Goal: Task Accomplishment & Management: Complete application form

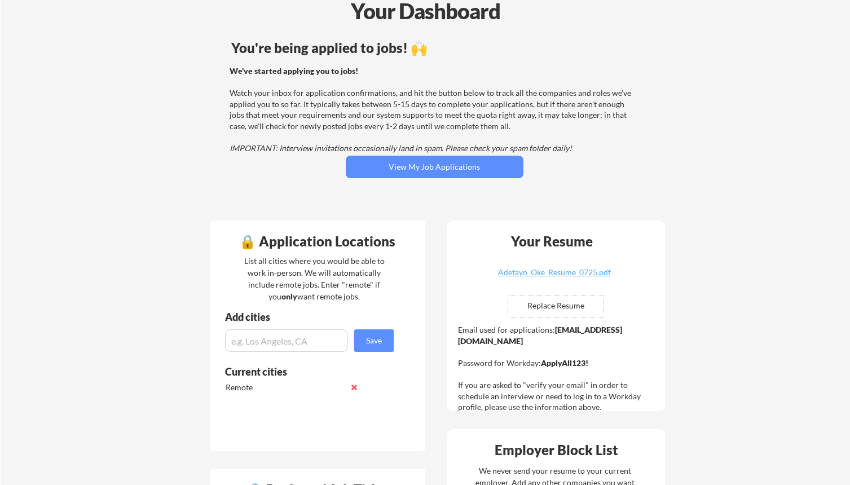
scroll to position [65, 0]
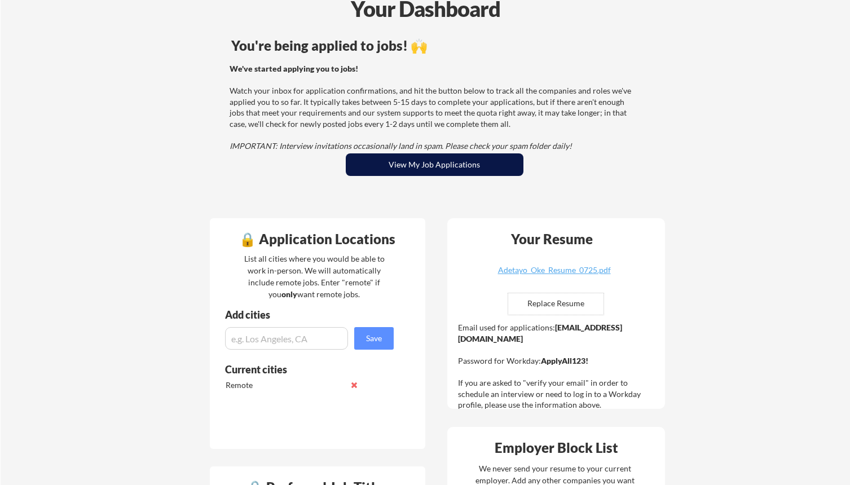
click at [438, 166] on button "View My Job Applications" at bounding box center [435, 164] width 178 height 23
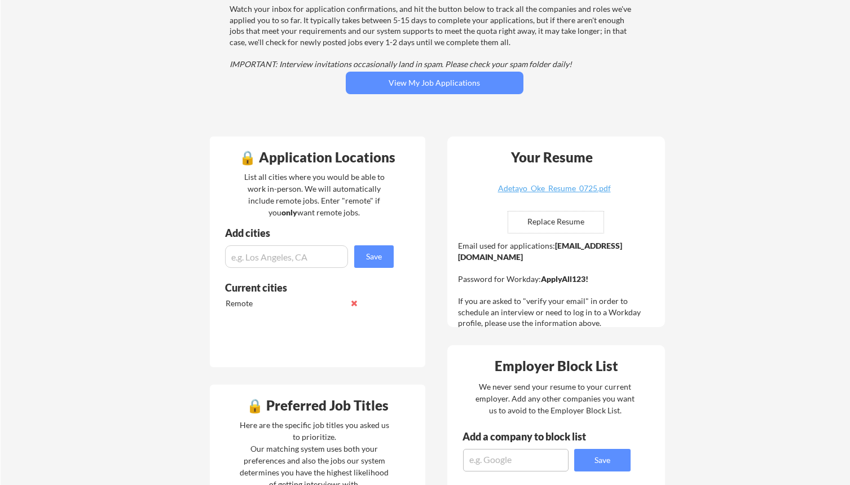
scroll to position [180, 0]
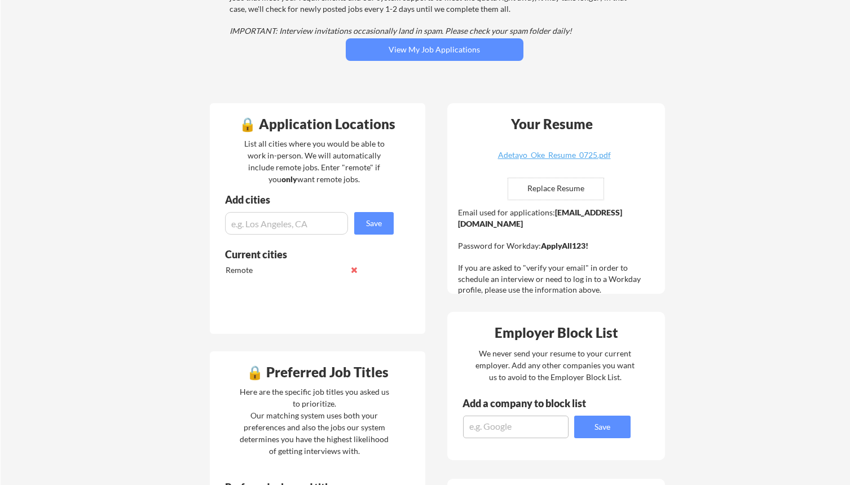
click at [554, 187] on input "file" at bounding box center [555, 188] width 95 height 21
type input "C:\fakepath\Adetayo_Oke_Resume_1025.pdf"
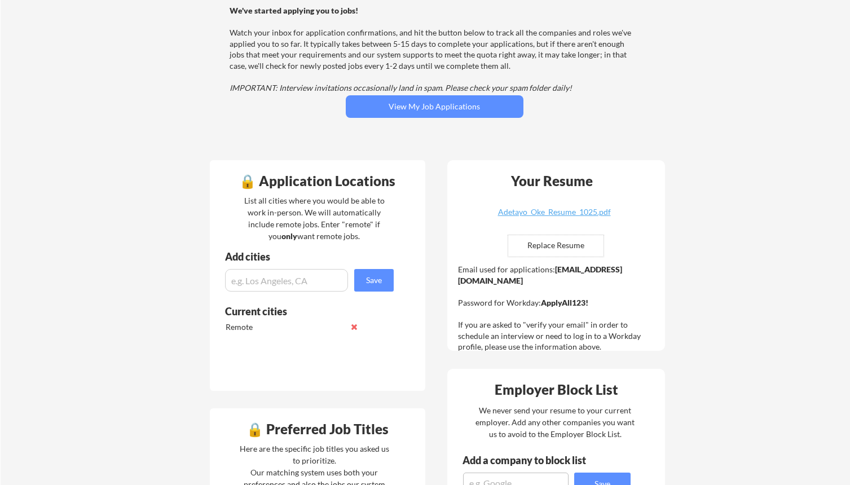
scroll to position [67, 0]
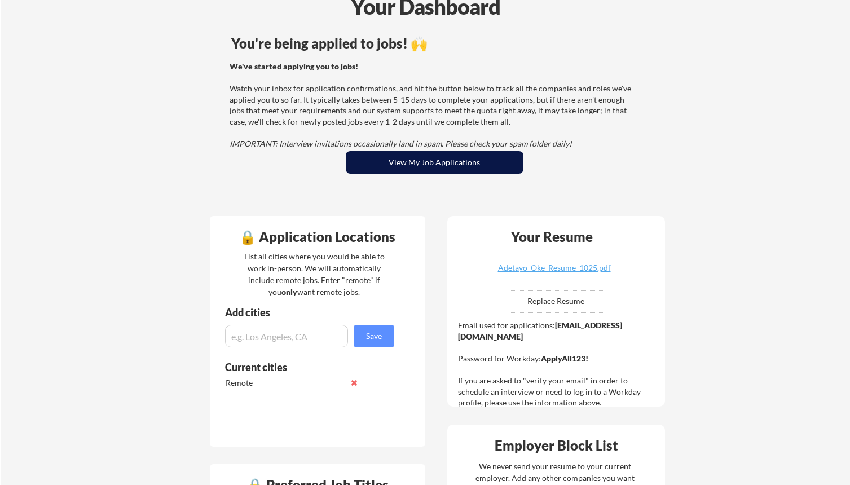
click at [428, 165] on button "View My Job Applications" at bounding box center [435, 162] width 178 height 23
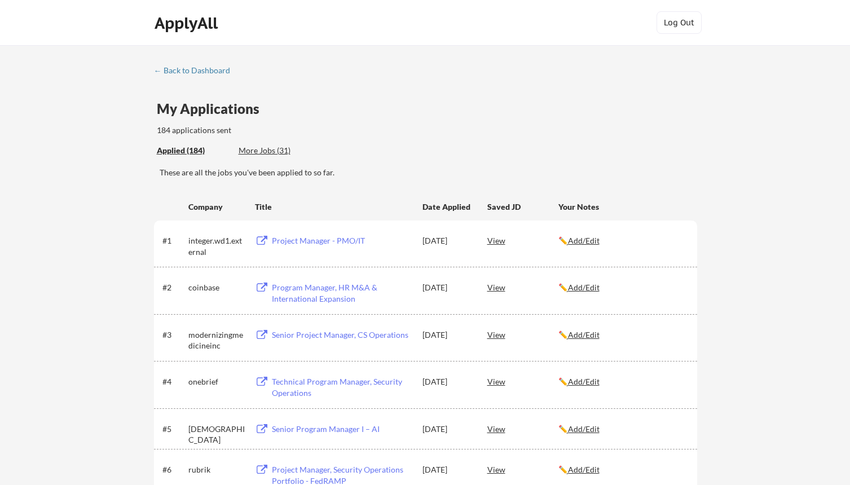
click at [263, 151] on div "More Jobs (31)" at bounding box center [280, 150] width 83 height 11
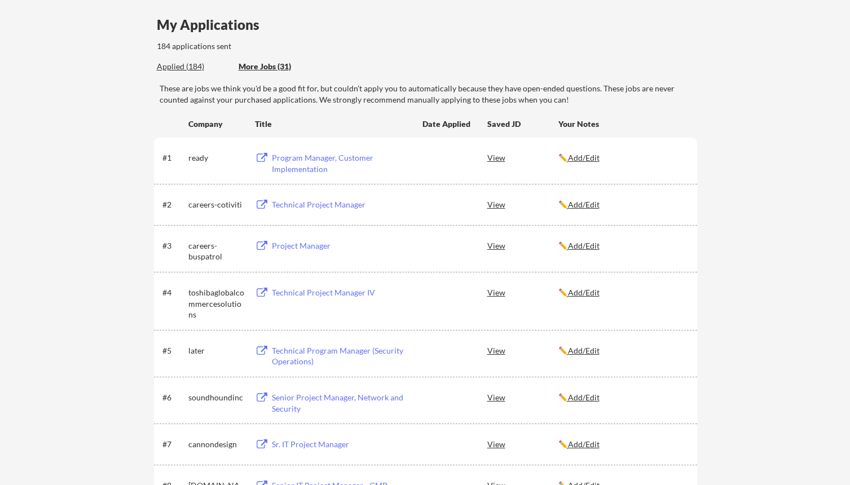
scroll to position [86, 0]
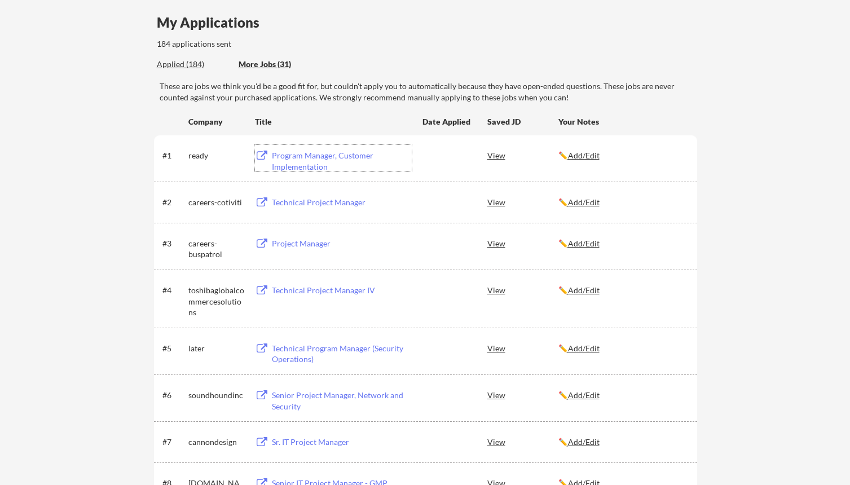
click at [311, 154] on div "Program Manager, Customer Implementation" at bounding box center [342, 161] width 140 height 22
click at [291, 204] on div "Technical Project Manager" at bounding box center [342, 202] width 140 height 11
click at [298, 242] on div "Project Manager" at bounding box center [342, 243] width 140 height 11
click at [313, 291] on div "Technical Project Manager IV" at bounding box center [342, 290] width 140 height 11
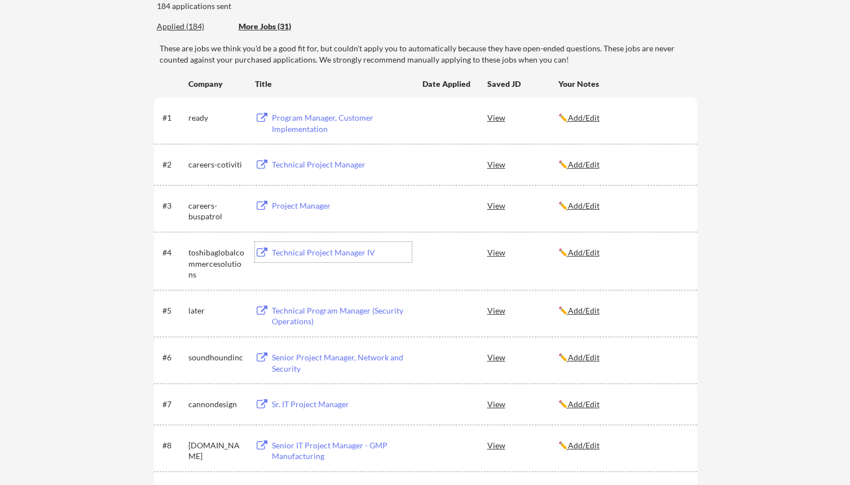
scroll to position [129, 0]
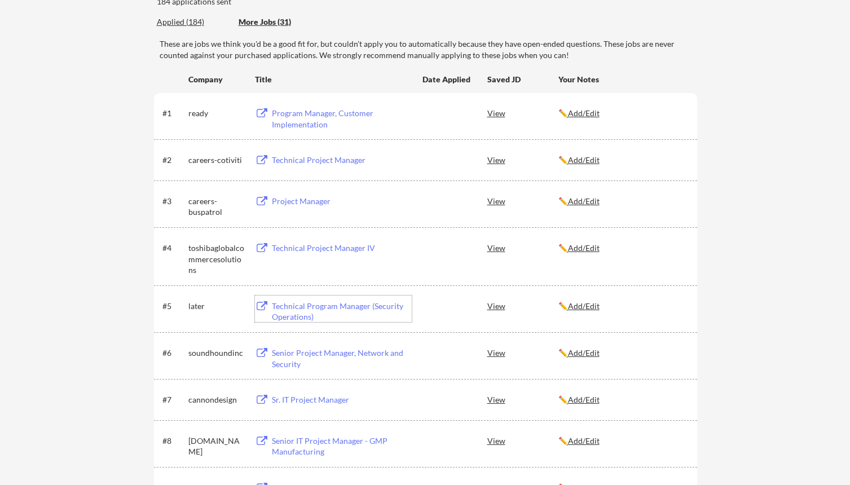
click at [321, 308] on div "Technical Program Manager (Security Operations)" at bounding box center [342, 312] width 140 height 22
